Goal: Task Accomplishment & Management: Manage account settings

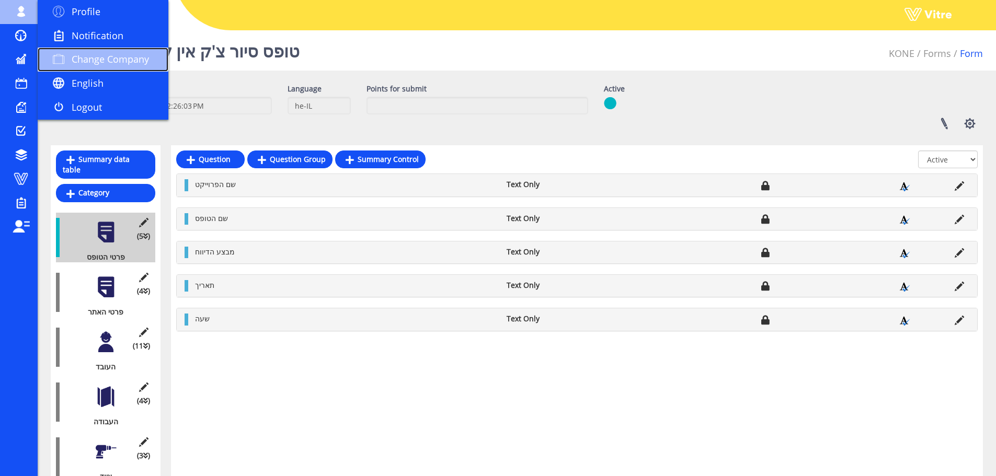
click at [124, 60] on span "Change Company" at bounding box center [110, 59] width 77 height 13
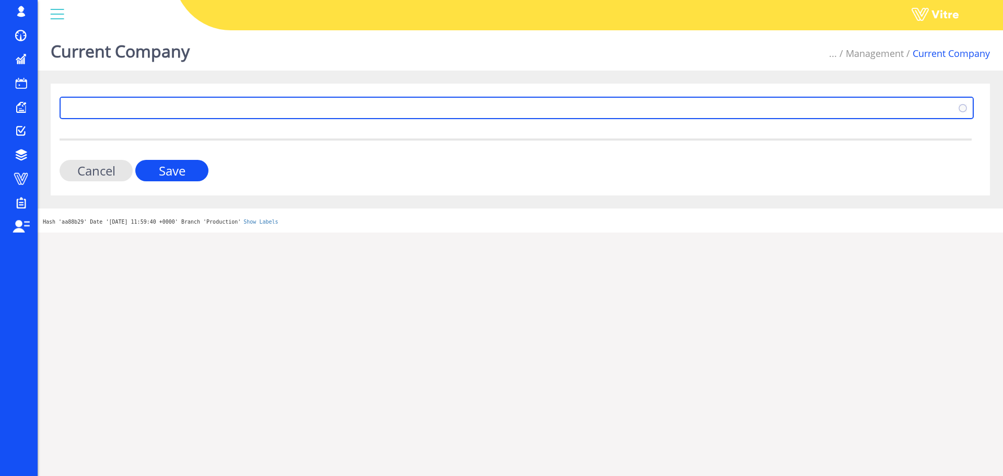
click at [175, 105] on span at bounding box center [507, 107] width 893 height 19
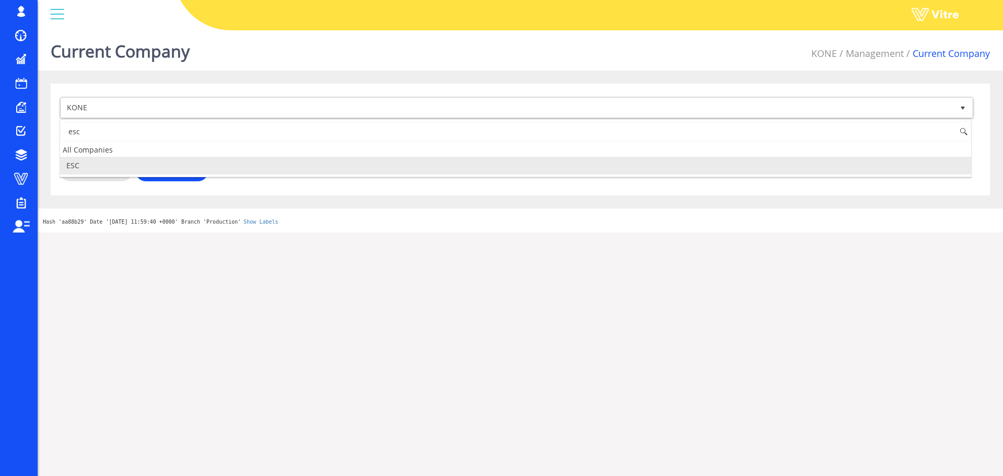
click at [103, 164] on li "ESC" at bounding box center [515, 166] width 911 height 18
type input "esc"
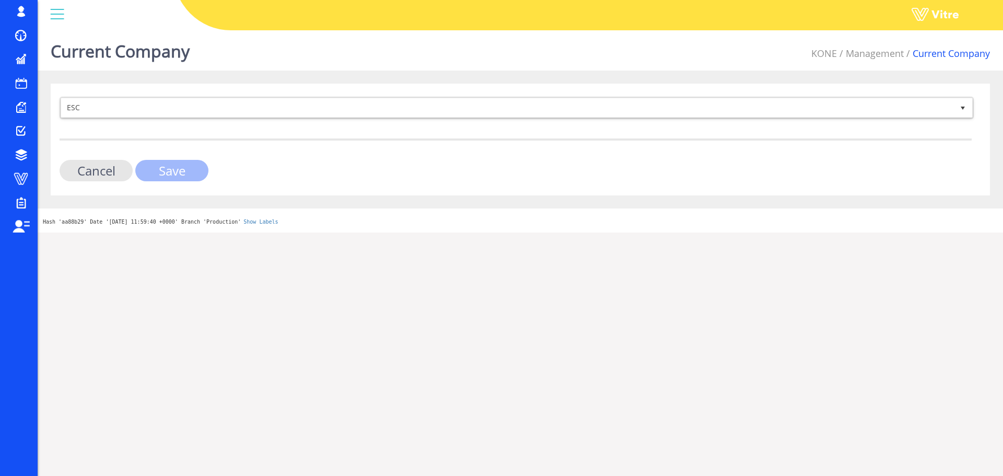
click at [149, 165] on input "Save" at bounding box center [171, 170] width 73 height 21
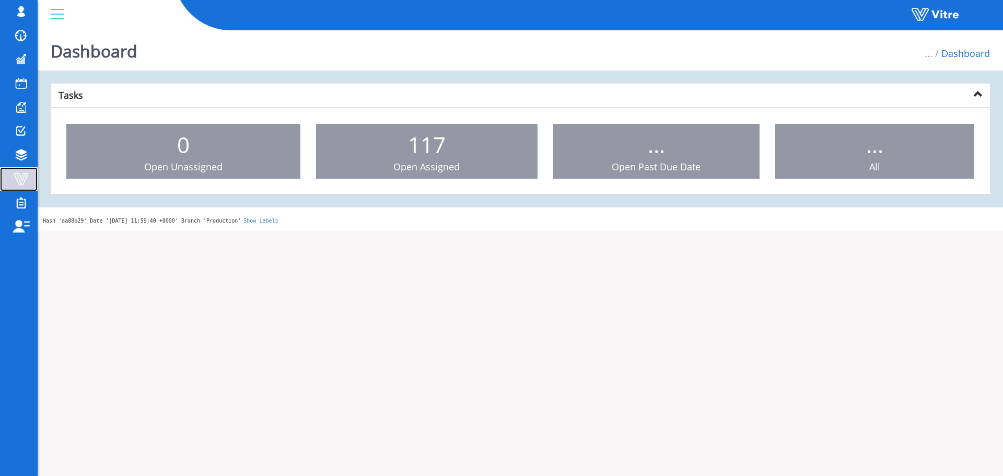
drag, startPoint x: 0, startPoint y: 0, endPoint x: 29, endPoint y: 175, distance: 177.4
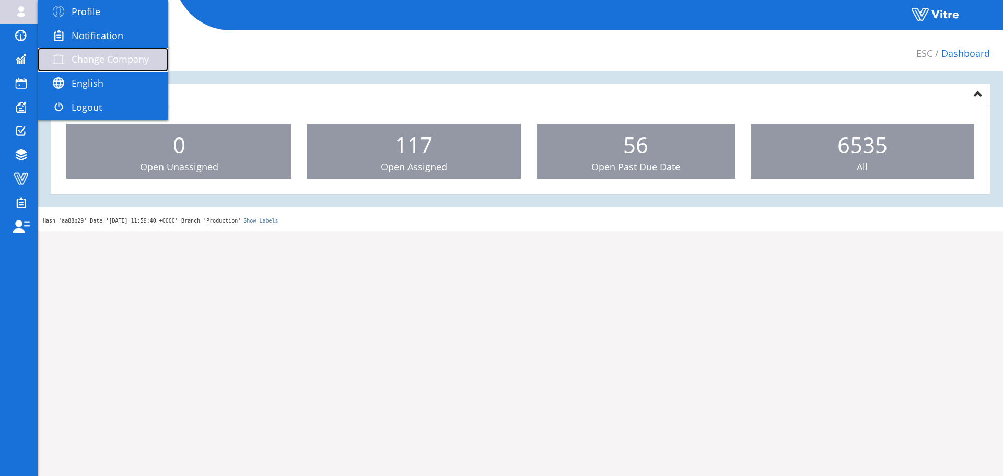
click at [90, 57] on span "Change Company" at bounding box center [110, 59] width 77 height 13
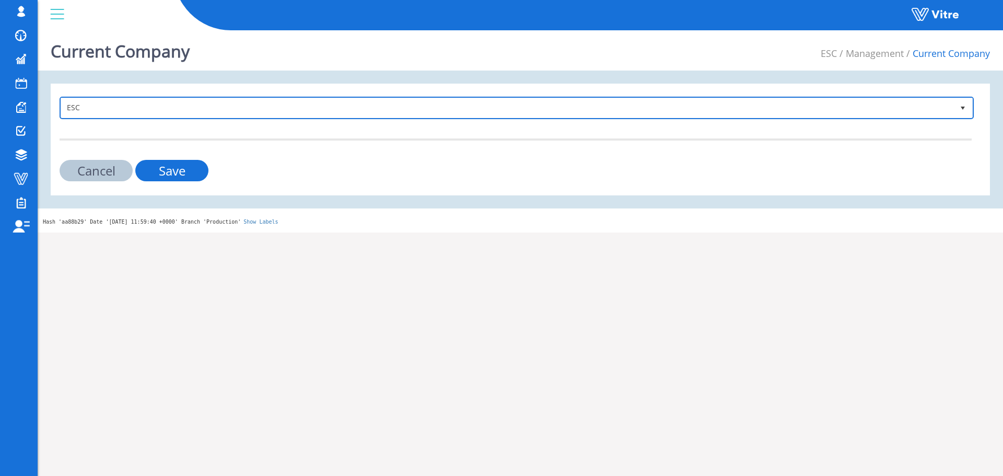
click at [133, 108] on span "ESC" at bounding box center [507, 107] width 893 height 19
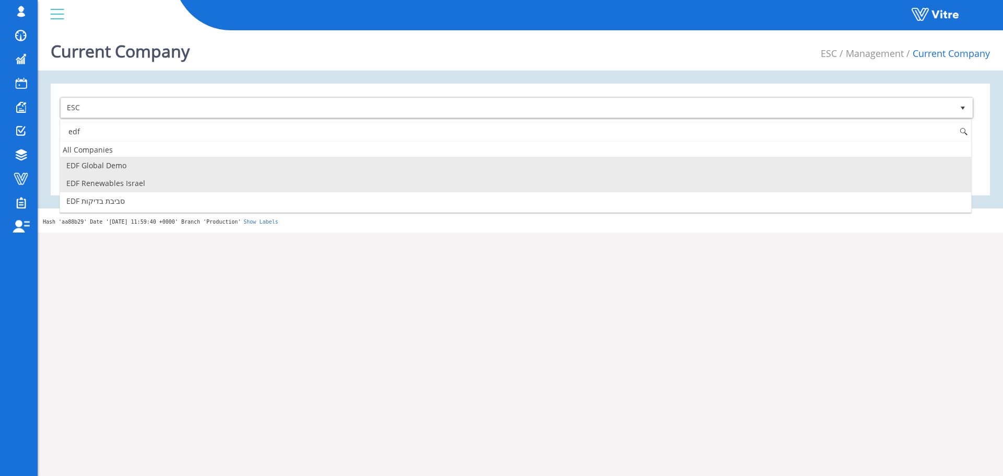
click at [111, 179] on li "EDF Renewables Israel" at bounding box center [515, 184] width 911 height 18
type input "edf"
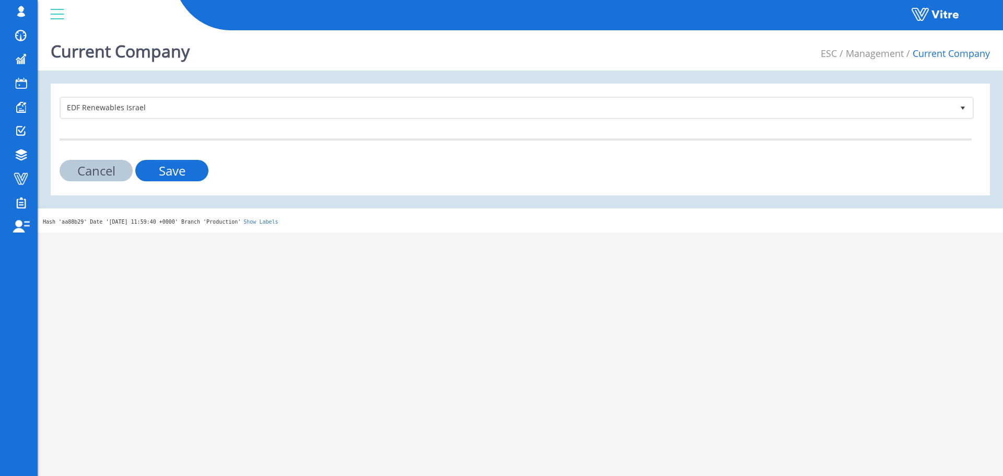
click at [144, 182] on div "EDF Renewables Israel 269 Cancel Save" at bounding box center [521, 140] width 940 height 112
click at [147, 177] on input "Save" at bounding box center [171, 170] width 73 height 21
